Goal: Task Accomplishment & Management: Complete application form

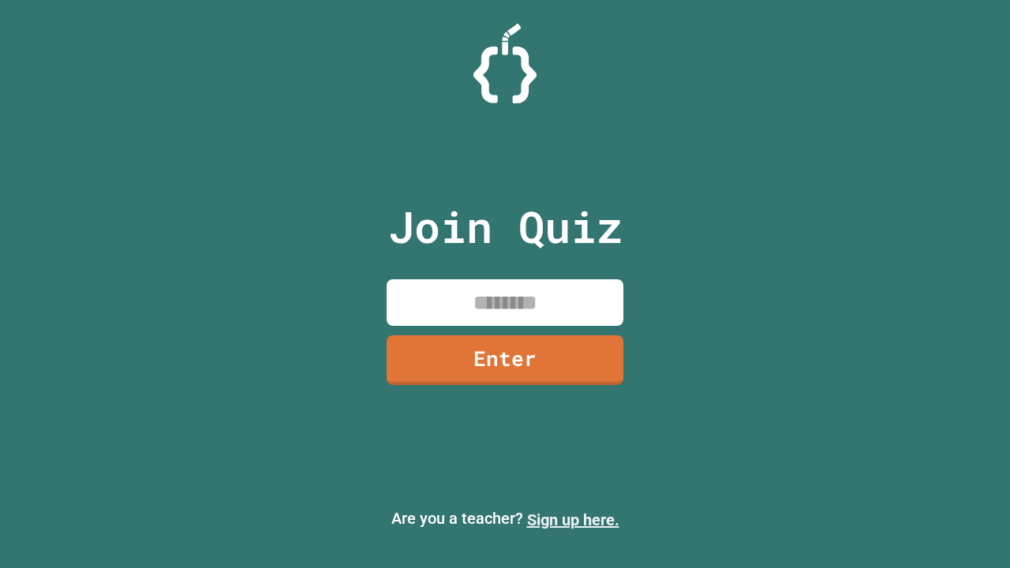
click at [573, 520] on link "Sign up here." at bounding box center [573, 520] width 92 height 19
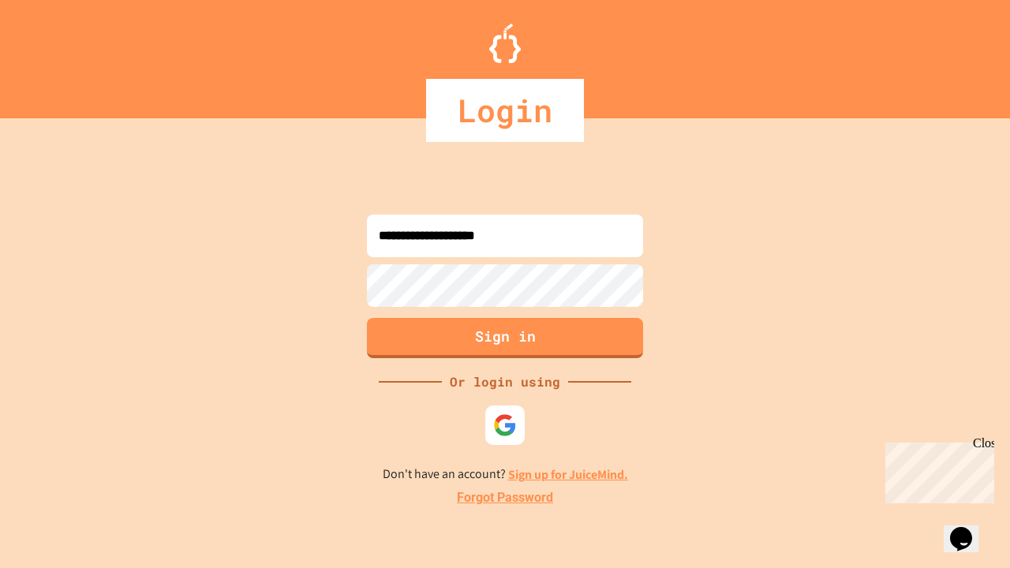
type input "**********"
